Goal: Transaction & Acquisition: Purchase product/service

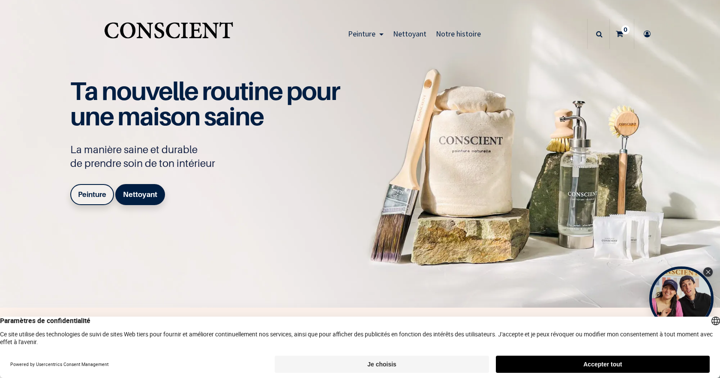
drag, startPoint x: 101, startPoint y: 192, endPoint x: 114, endPoint y: 189, distance: 13.1
click at [101, 192] on b "Peinture" at bounding box center [92, 194] width 28 height 9
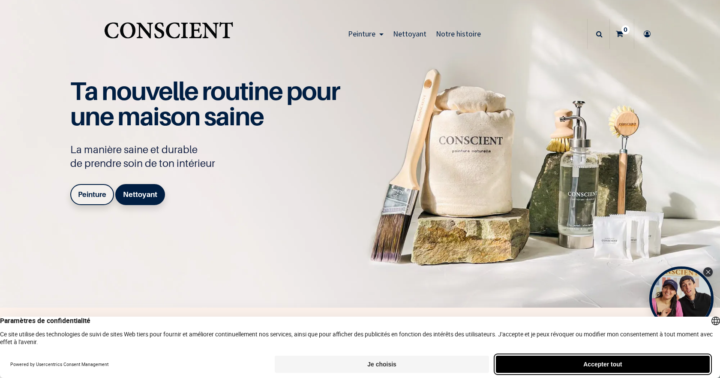
click at [581, 364] on button "Accepter tout" at bounding box center [603, 363] width 214 height 17
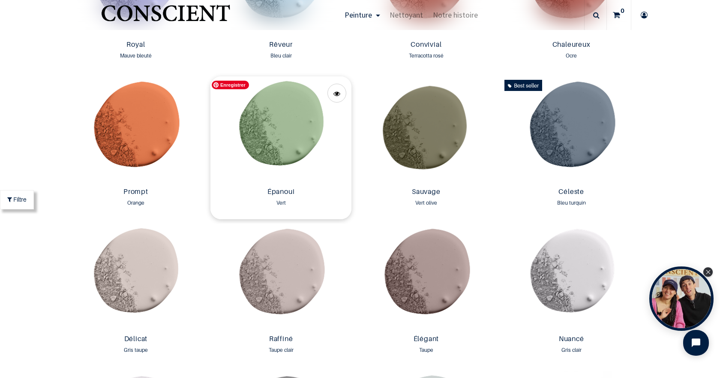
scroll to position [1072, 0]
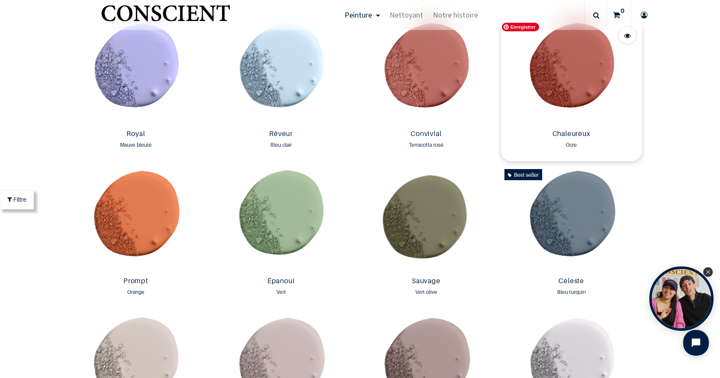
click at [565, 66] on img at bounding box center [571, 72] width 141 height 108
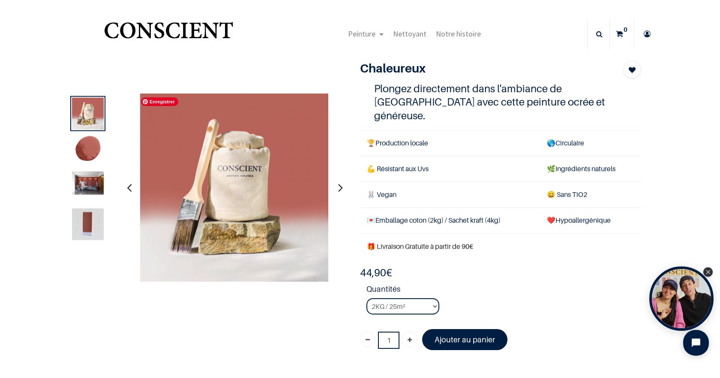
click at [78, 185] on img at bounding box center [88, 182] width 32 height 23
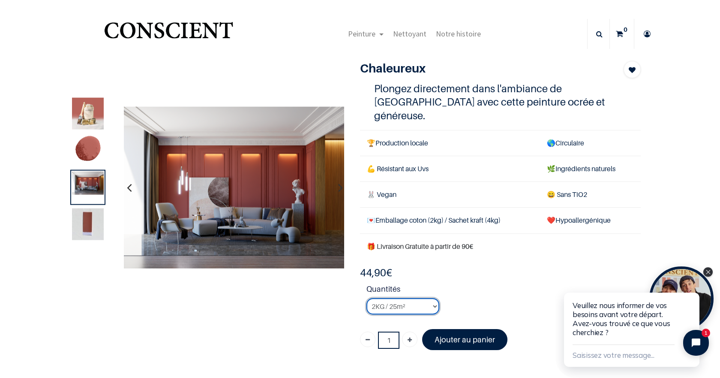
click at [415, 298] on select "2KG / 25m² 4KG / 50m² 8KG / 100m² Testeur" at bounding box center [402, 306] width 73 height 16
click at [366, 298] on select "2KG / 25m² 4KG / 50m² 8KG / 100m² Testeur" at bounding box center [402, 306] width 73 height 16
click at [428, 298] on select "2KG / 25m² 4KG / 50m² 8KG / 100m² Testeur" at bounding box center [402, 306] width 73 height 16
click at [366, 298] on select "2KG / 25m² 4KG / 50m² 8KG / 100m² Testeur" at bounding box center [402, 306] width 73 height 16
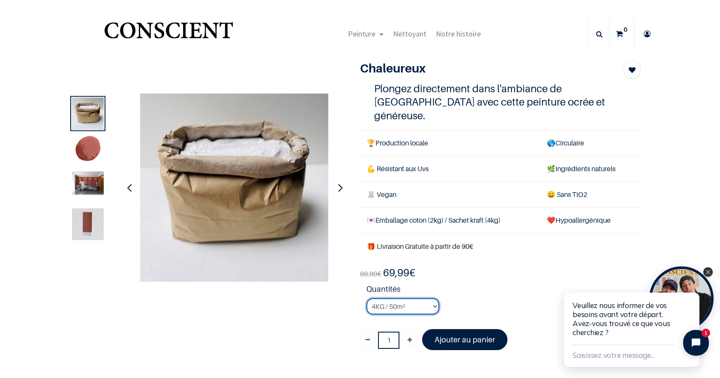
click at [402, 298] on select "2KG / 25m² 4KG / 50m² 8KG / 100m² Testeur" at bounding box center [402, 306] width 73 height 16
select select "85"
click at [366, 298] on select "2KG / 25m² 4KG / 50m² 8KG / 100m² Testeur" at bounding box center [402, 306] width 73 height 16
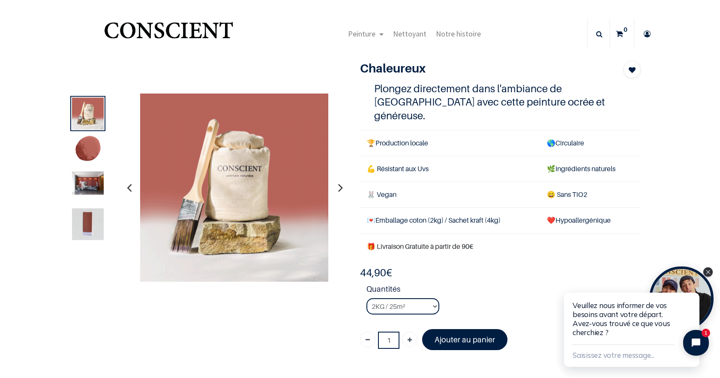
click at [461, 84] on h4 "Plongez directement dans l'ambiance de Marrakech avec cette peinture ocrée et g…" at bounding box center [500, 102] width 253 height 40
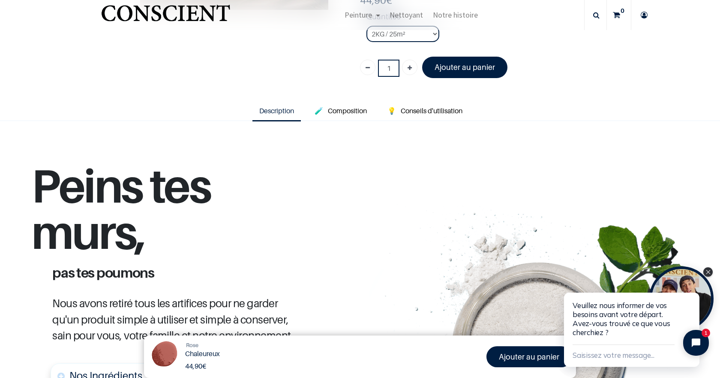
scroll to position [171, 0]
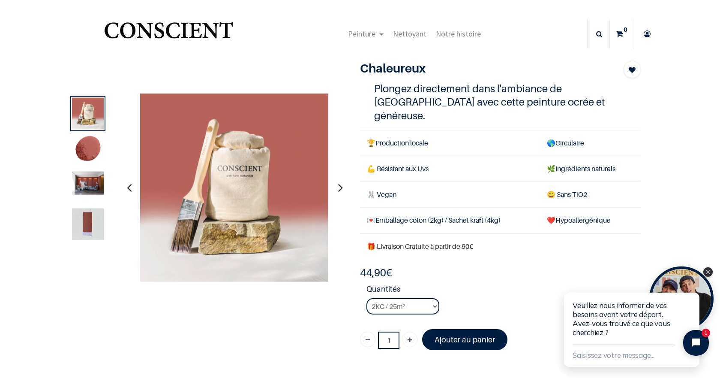
click at [708, 271] on html "Veuillez nous informer de vos besoins avant votre départ. Avez-vous trouvé ce q…" at bounding box center [637, 321] width 165 height 113
click at [212, 30] on img "Logo of Conscient" at bounding box center [168, 34] width 132 height 34
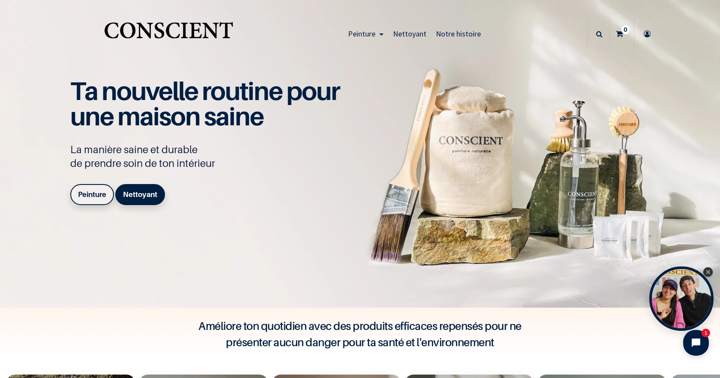
click at [93, 196] on b "Peinture" at bounding box center [92, 194] width 28 height 9
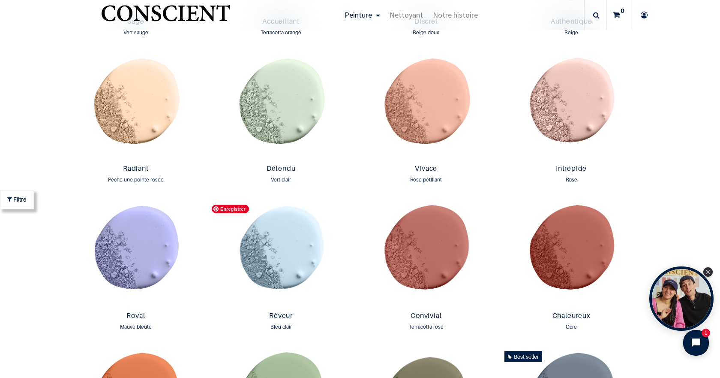
scroll to position [943, 0]
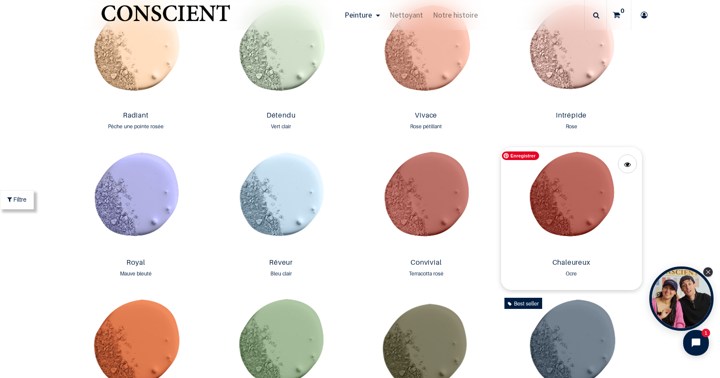
click at [562, 204] on img at bounding box center [571, 201] width 141 height 108
